Goal: Communication & Community: Answer question/provide support

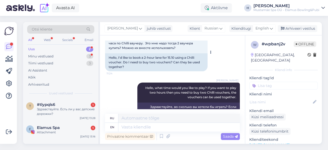
scroll to position [51, 0]
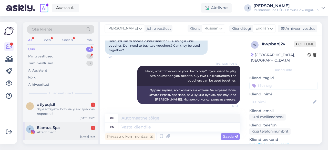
click at [71, 127] on div "Elamus Spa 1" at bounding box center [66, 127] width 58 height 5
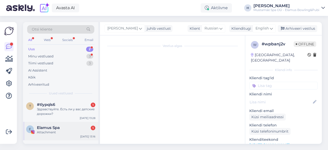
scroll to position [0, 0]
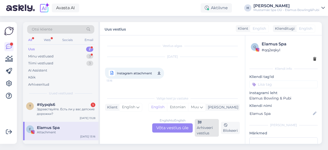
click at [197, 135] on div "Arhiveeri vestlus" at bounding box center [207, 128] width 24 height 18
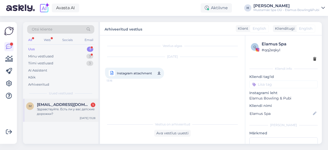
click at [77, 110] on div "Здравствуйте. Есть ли у вас детские дорожки?" at bounding box center [66, 111] width 58 height 9
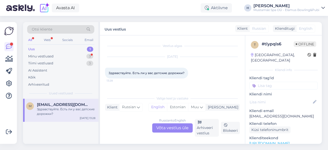
click at [170, 127] on div "Russian to English Võta vestlus üle" at bounding box center [172, 127] width 40 height 9
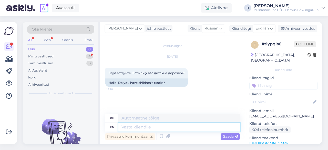
click at [170, 127] on textarea at bounding box center [178, 127] width 121 height 9
type textarea "Tere, kõik"
type textarea "Tere, [PERSON_NAME] o"
type textarea "Tere, [PERSON_NAME]"
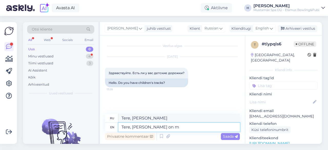
type textarea "Tere, [PERSON_NAME] on me"
type textarea "Tere, [PERSON_NAME] on"
type textarea "Tere, [PERSON_NAME] on [PERSON_NAME] l"
type textarea "Tere, [PERSON_NAME] on [PERSON_NAME]"
type textarea "Tere, [PERSON_NAME] on [PERSON_NAME] las"
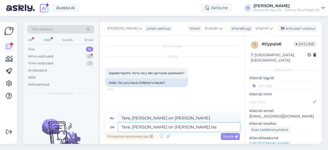
type textarea "Tere, [PERSON_NAME] on [PERSON_NAME]"
type textarea "Tere, [PERSON_NAME] on [PERSON_NAME] laste r"
type textarea "Tere, [PERSON_NAME] on [PERSON_NAME] Laste"
type textarea "Tere, [PERSON_NAME] on [PERSON_NAME] [PERSON_NAME]"
type textarea "Тере, мой раджад он мейл ка последний раджад"
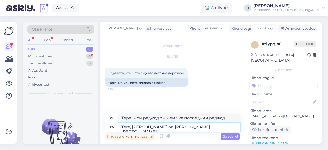
type textarea "Tere, [PERSON_NAME] on [PERSON_NAME] [PERSON_NAME]."
type textarea "Тере,"
type textarea "Tere, [PERSON_NAME] on [PERSON_NAME] [PERSON_NAME]."
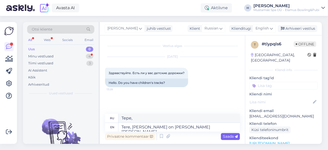
click at [233, 136] on span "Saada" at bounding box center [230, 136] width 15 height 5
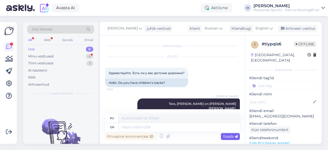
scroll to position [14, 0]
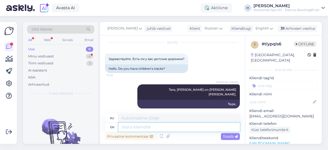
click at [150, 128] on textarea at bounding box center [178, 127] width 121 height 9
type textarea "Hello,"
type textarea "Привет,"
type textarea "Hello, all o"
type textarea "Всем здравствуйте"
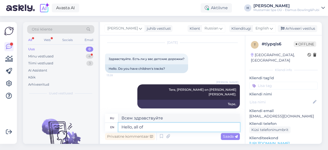
type textarea "Hello, all of"
type textarea "Привет всем"
type textarea "Hello, all of our l"
type textarea "Привет всем нашим"
type textarea "Hello, all of our lanes a"
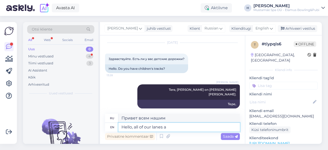
type textarea "Привет всем нашим полосам"
type textarea "Hello, all of our lanes are"
type textarea "Здравствуйте, все наши полосы движения"
type textarea "Hello, all of our lanes are for"
type textarea "Здравствуйте, все наши полосы предназначены для"
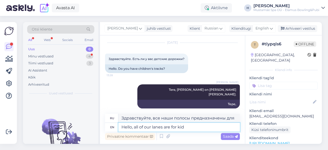
type textarea "Hello, all of our lanes are for kids"
type textarea "Здравствуйте, все наши дорожки предназначены для детей."
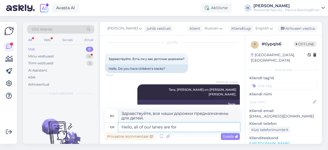
type textarea "Hello, all of our lanes are fo"
type textarea "Здравствуйте, все наши полосы предназначены для"
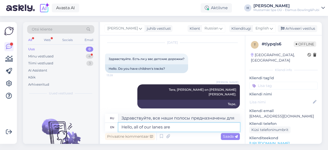
type textarea "Hello, all of our lanes are a"
type textarea "Здравствуйте, все наши полосы движения"
type textarea "Hello, all of our lanes are also"
type textarea "Здравствуйте, все наши полосы также"
type textarea "Hello, all of our lanes are also for"
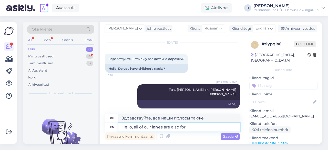
type textarea "Здравствуйте, все наши полосы также предназначены для"
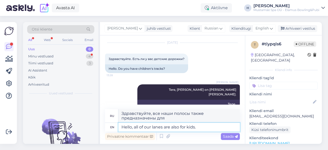
type textarea "Hello, all of our lanes are also for kids."
type textarea "Здравствуйте, все наши дорожки также предназначены для детей."
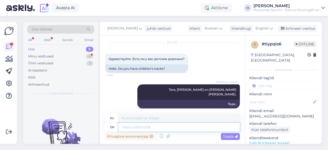
scroll to position [49, 0]
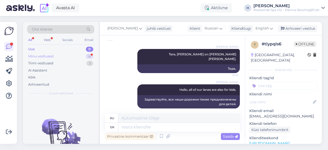
click at [76, 57] on div "Minu vestlused 4" at bounding box center [60, 56] width 67 height 7
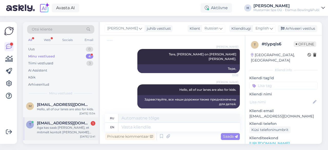
click at [73, 131] on div "Aga kas saab [PERSON_NAME], et mitmelt kontolt [PERSON_NAME] raha maha kohapeal…" at bounding box center [66, 129] width 58 height 9
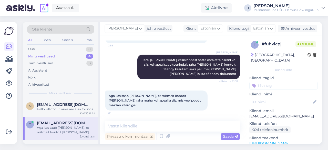
scroll to position [35, 0]
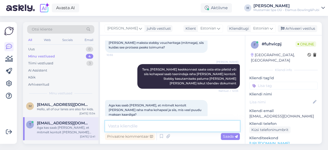
click at [133, 127] on textarea at bounding box center [172, 126] width 135 height 11
type textarea "Jah, saab [PERSON_NAME]"
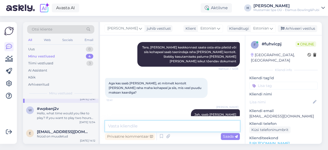
scroll to position [0, 0]
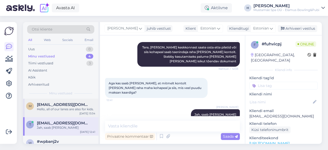
click at [58, 109] on div "Hello, all of our lanes are also for kids." at bounding box center [66, 109] width 58 height 5
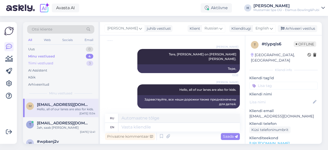
click at [52, 64] on div "Tiimi vestlused" at bounding box center [40, 63] width 25 height 5
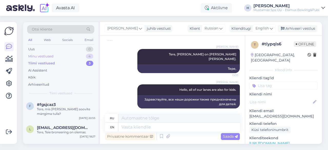
click at [51, 54] on div "Minu vestlused" at bounding box center [40, 56] width 25 height 5
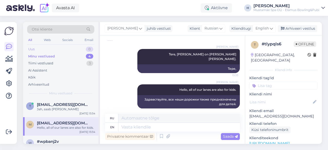
click at [47, 49] on div "Uus 0" at bounding box center [60, 49] width 67 height 7
